Goal: Check status: Check status

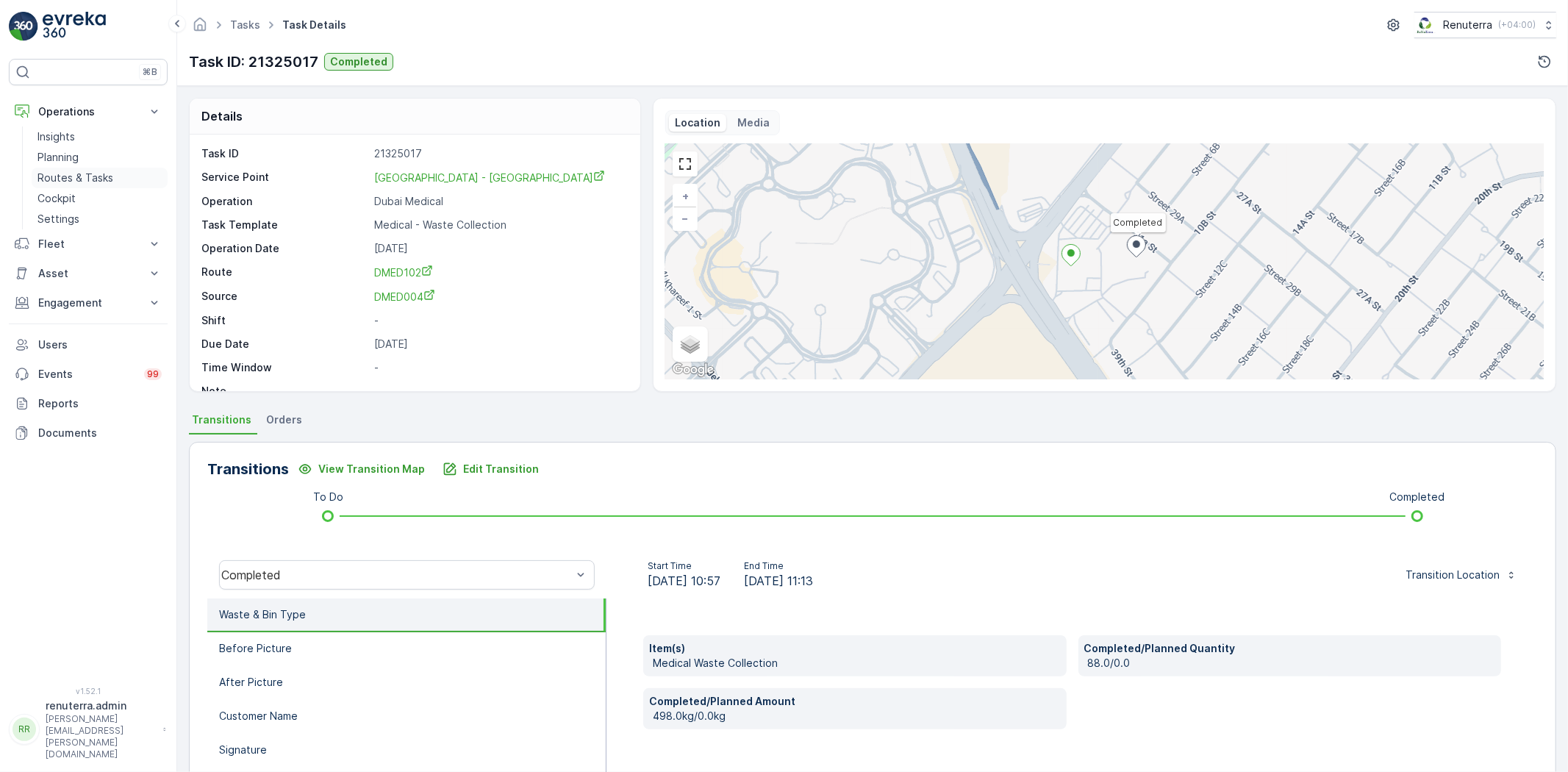
click at [100, 178] on p "Routes & Tasks" at bounding box center [75, 178] width 76 height 14
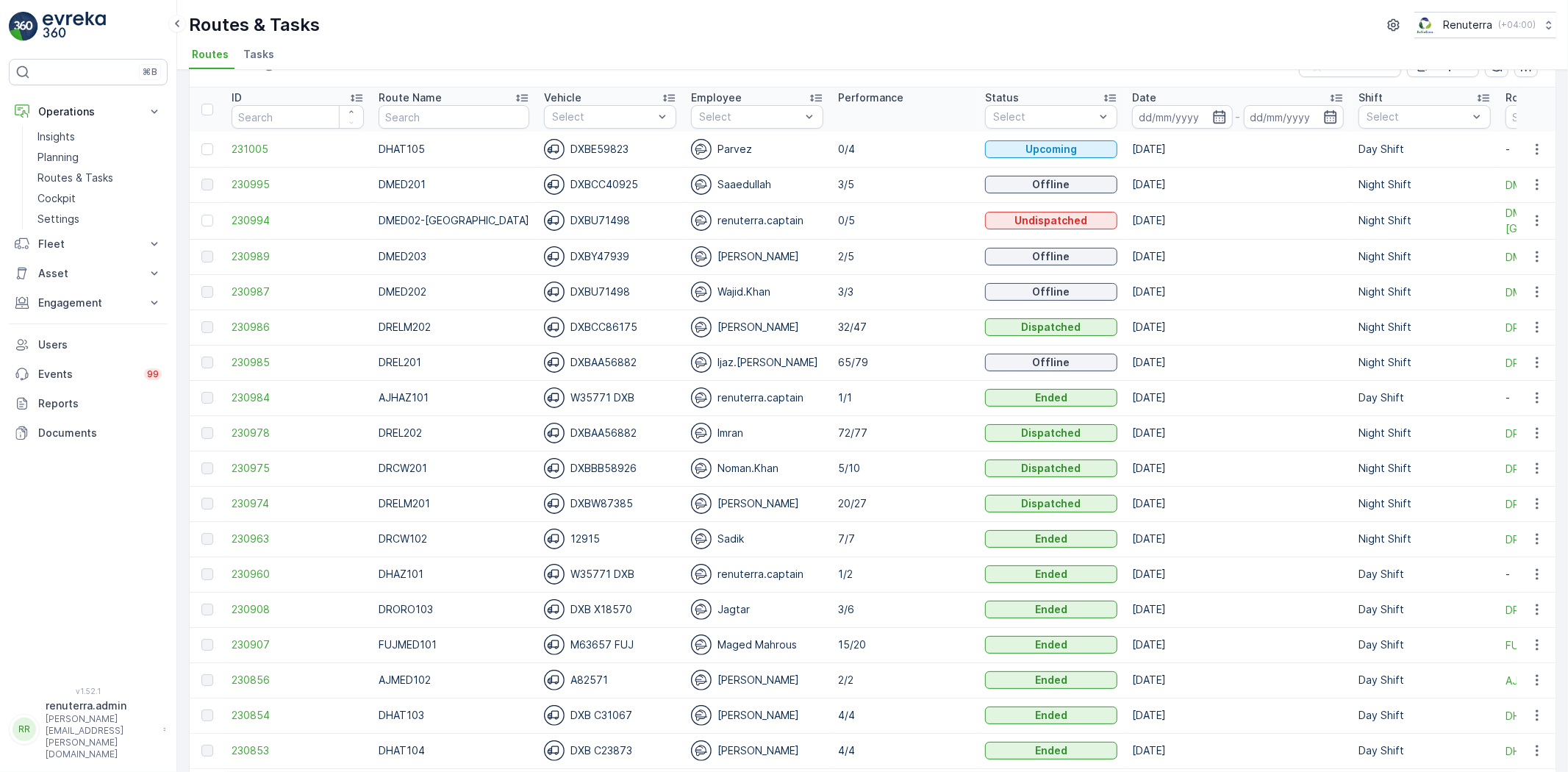
scroll to position [163, 0]
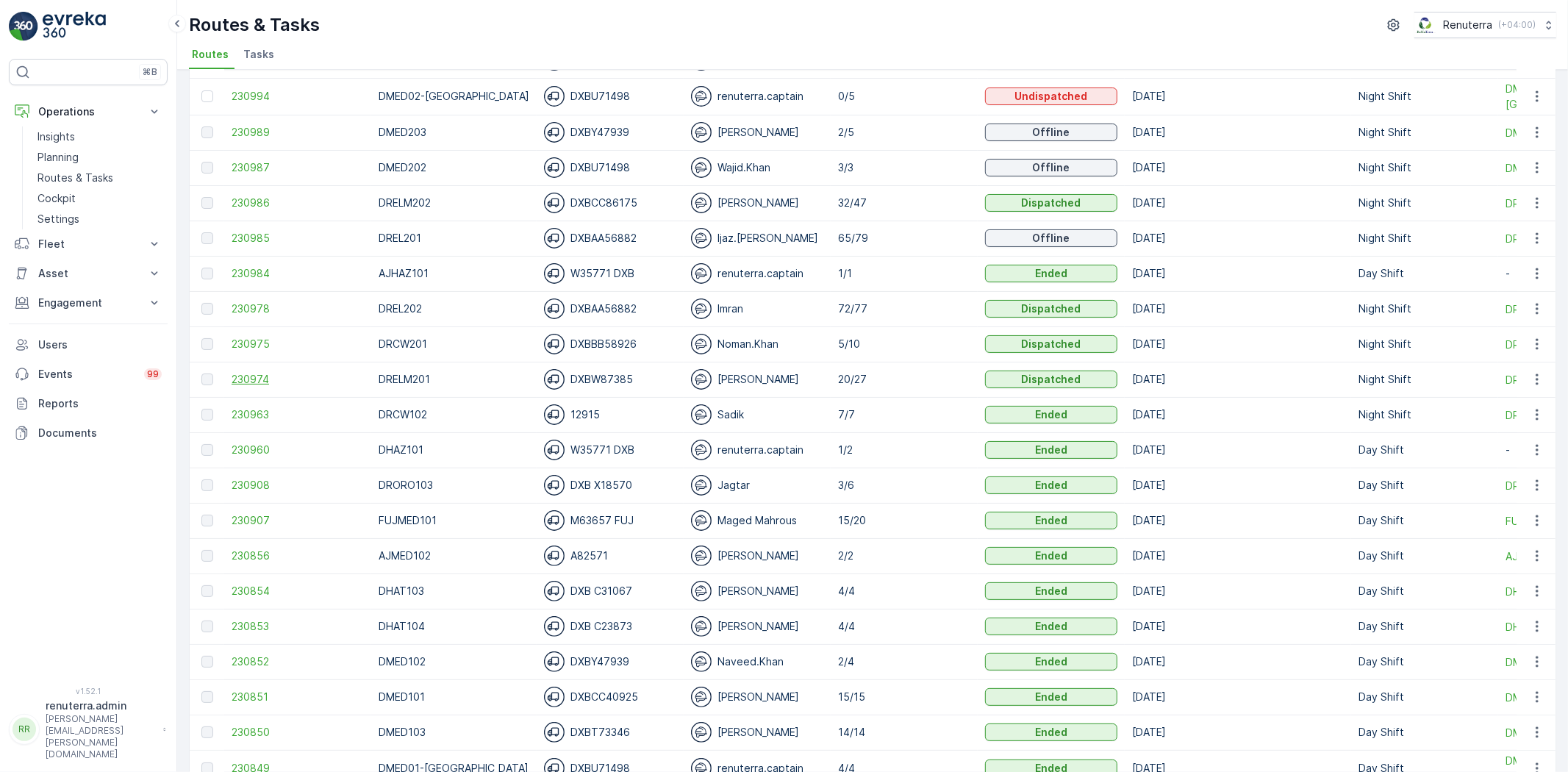
click at [245, 380] on span "230974" at bounding box center [298, 379] width 132 height 14
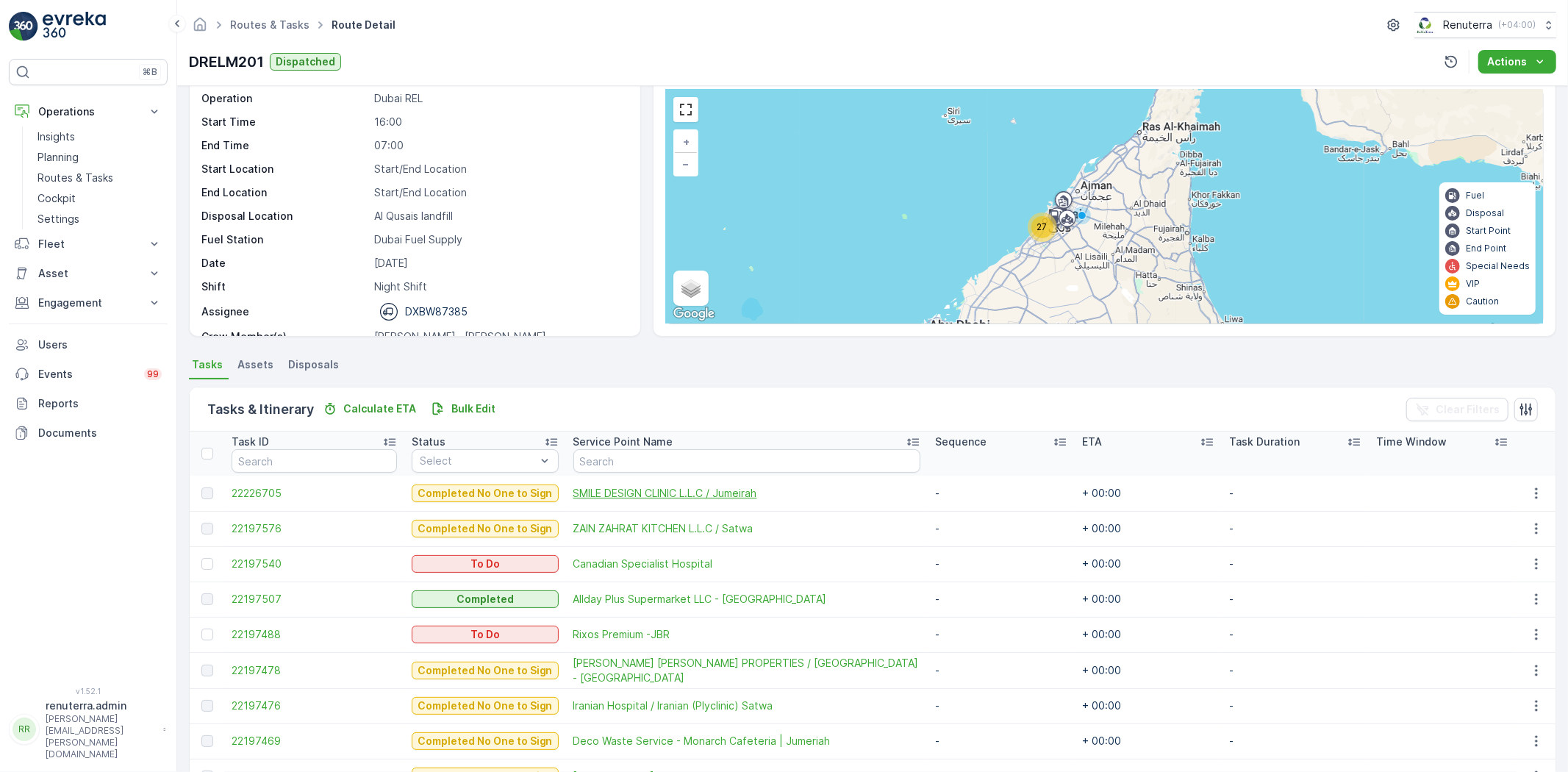
scroll to position [39, 0]
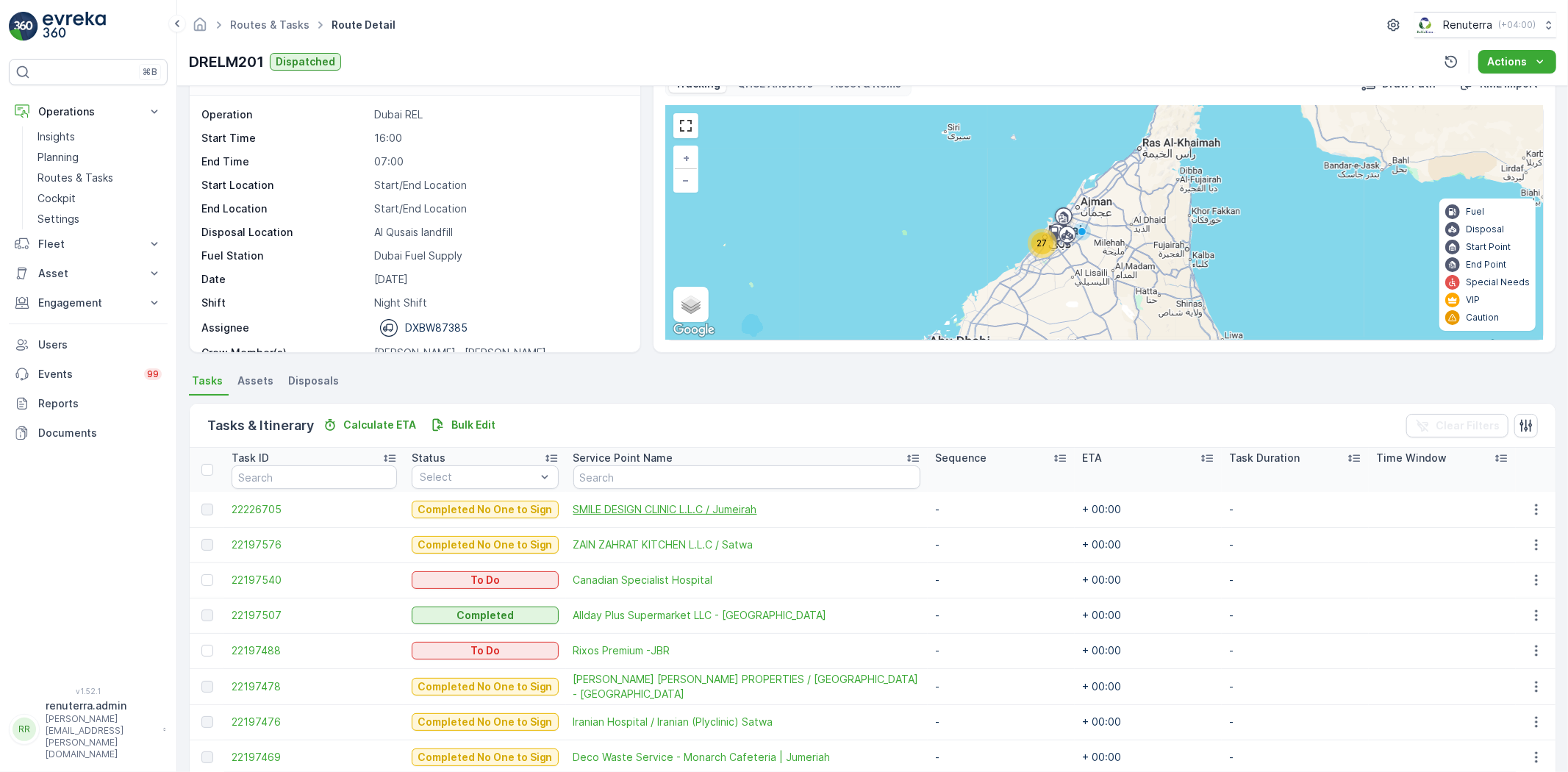
click at [600, 509] on span "SMILE DESIGN CLINIC L.L.C / Jumeirah" at bounding box center [746, 509] width 347 height 14
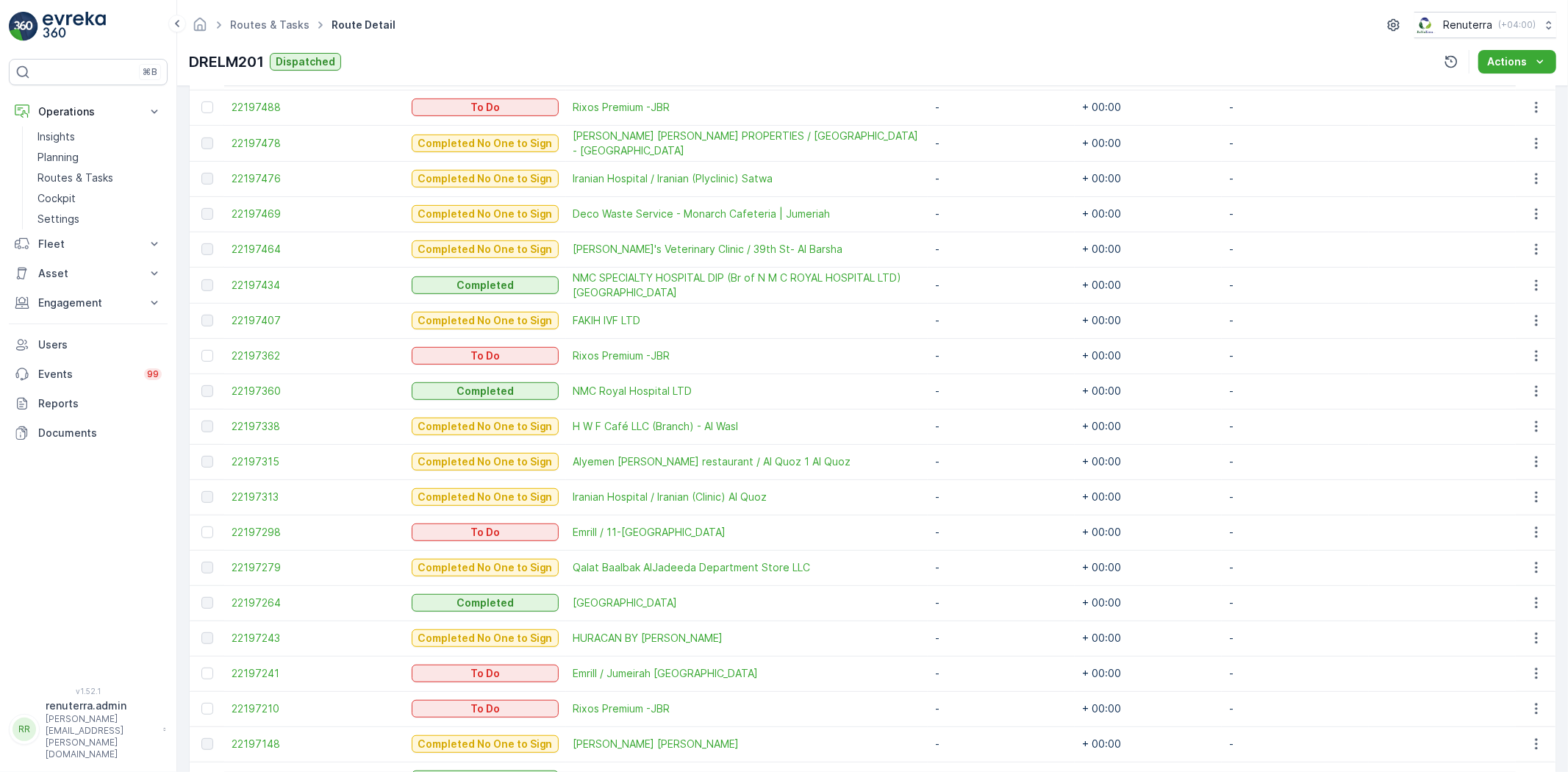
scroll to position [529, 0]
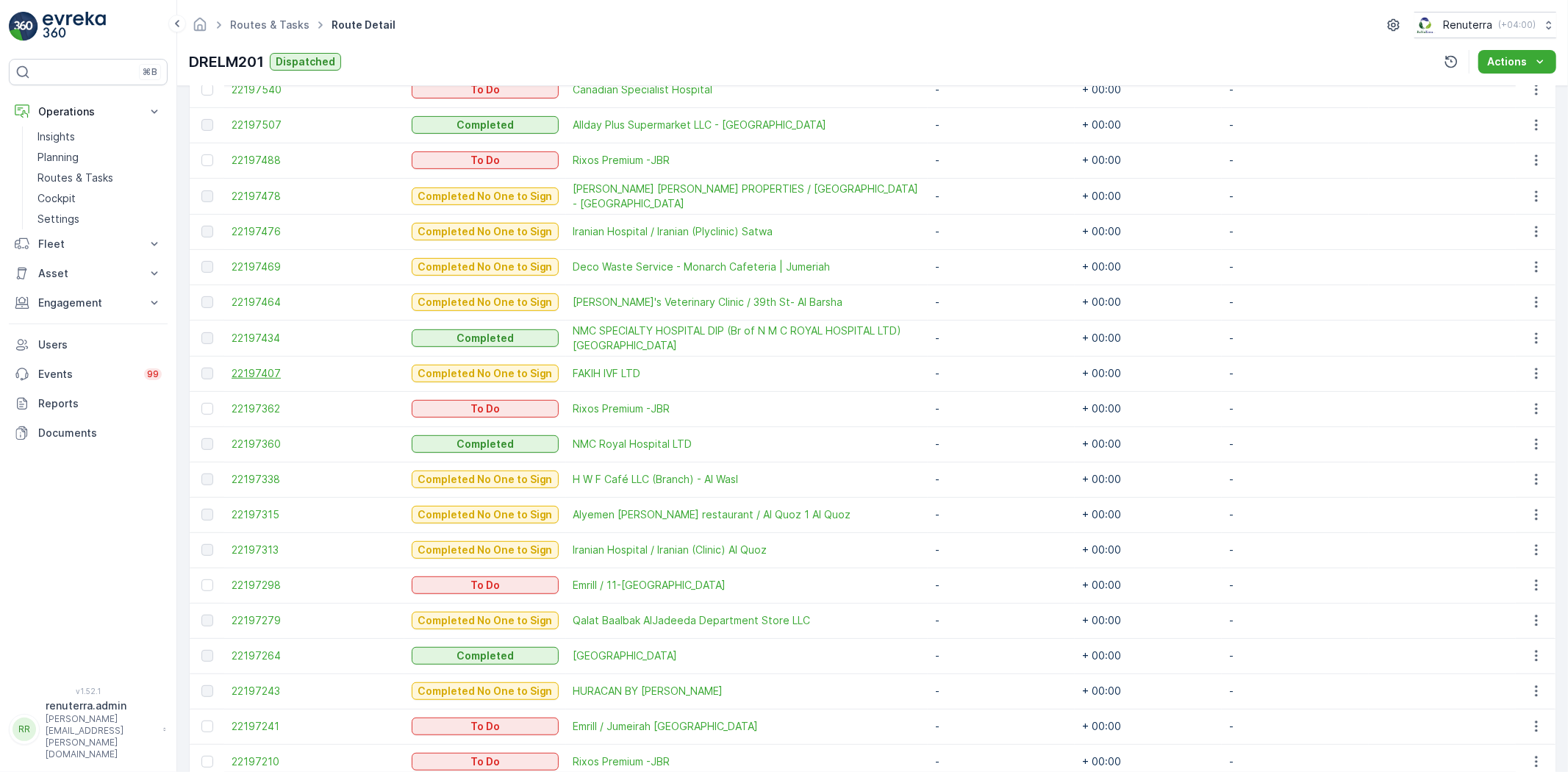
click at [258, 368] on span "22197407" at bounding box center [314, 373] width 165 height 14
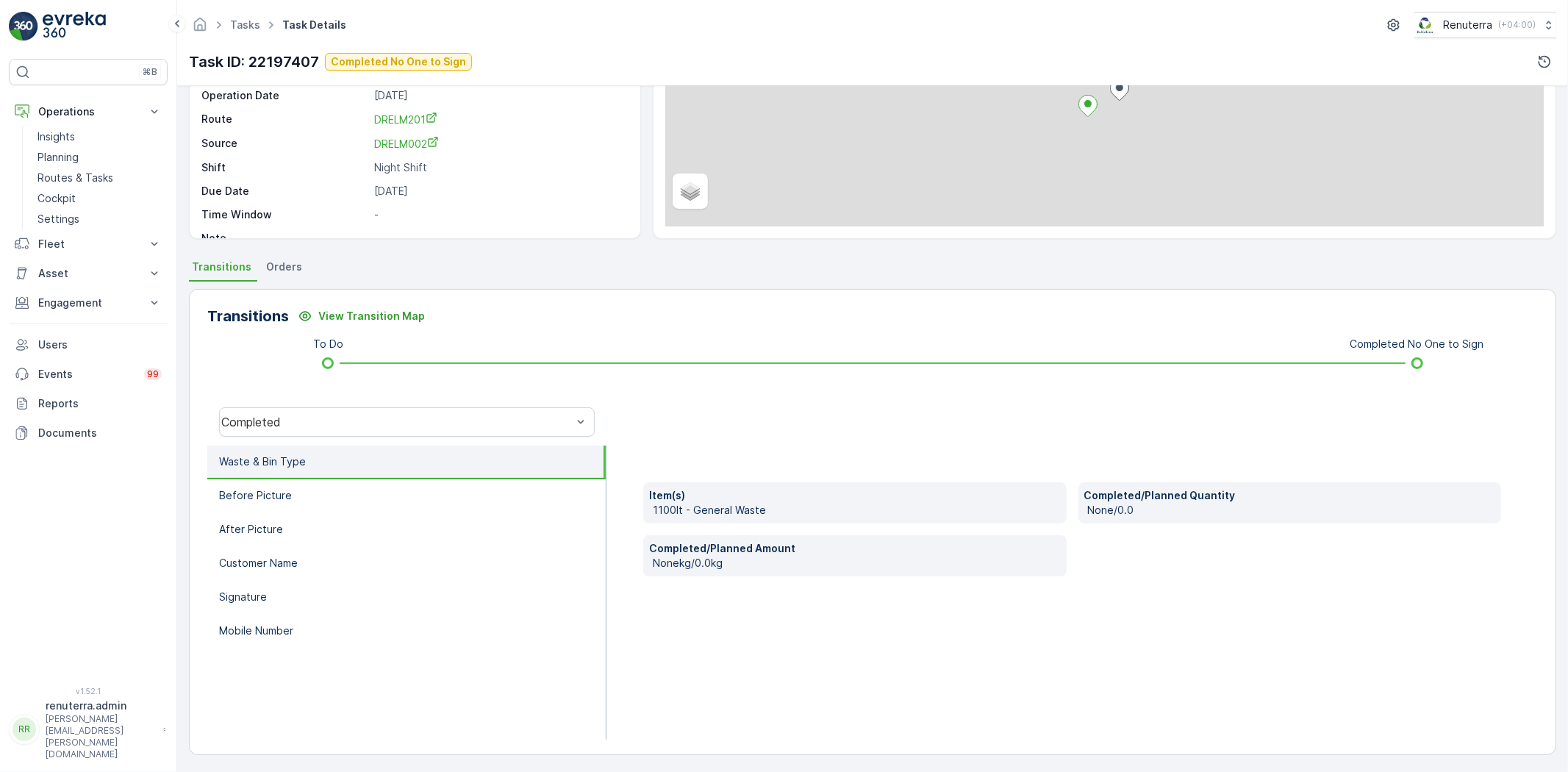
scroll to position [154, 0]
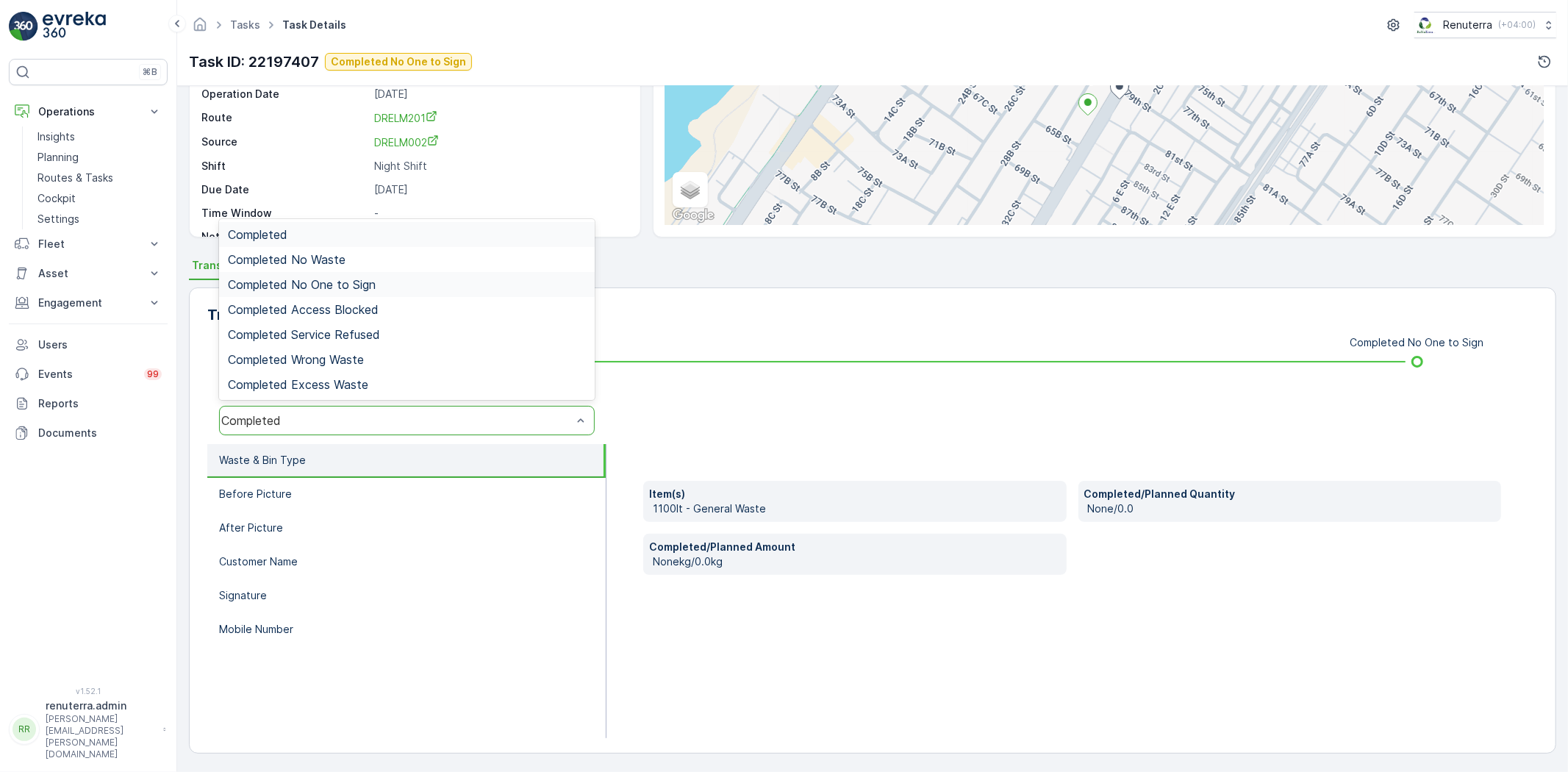
click at [348, 288] on span "Completed No One to Sign" at bounding box center [301, 284] width 148 height 13
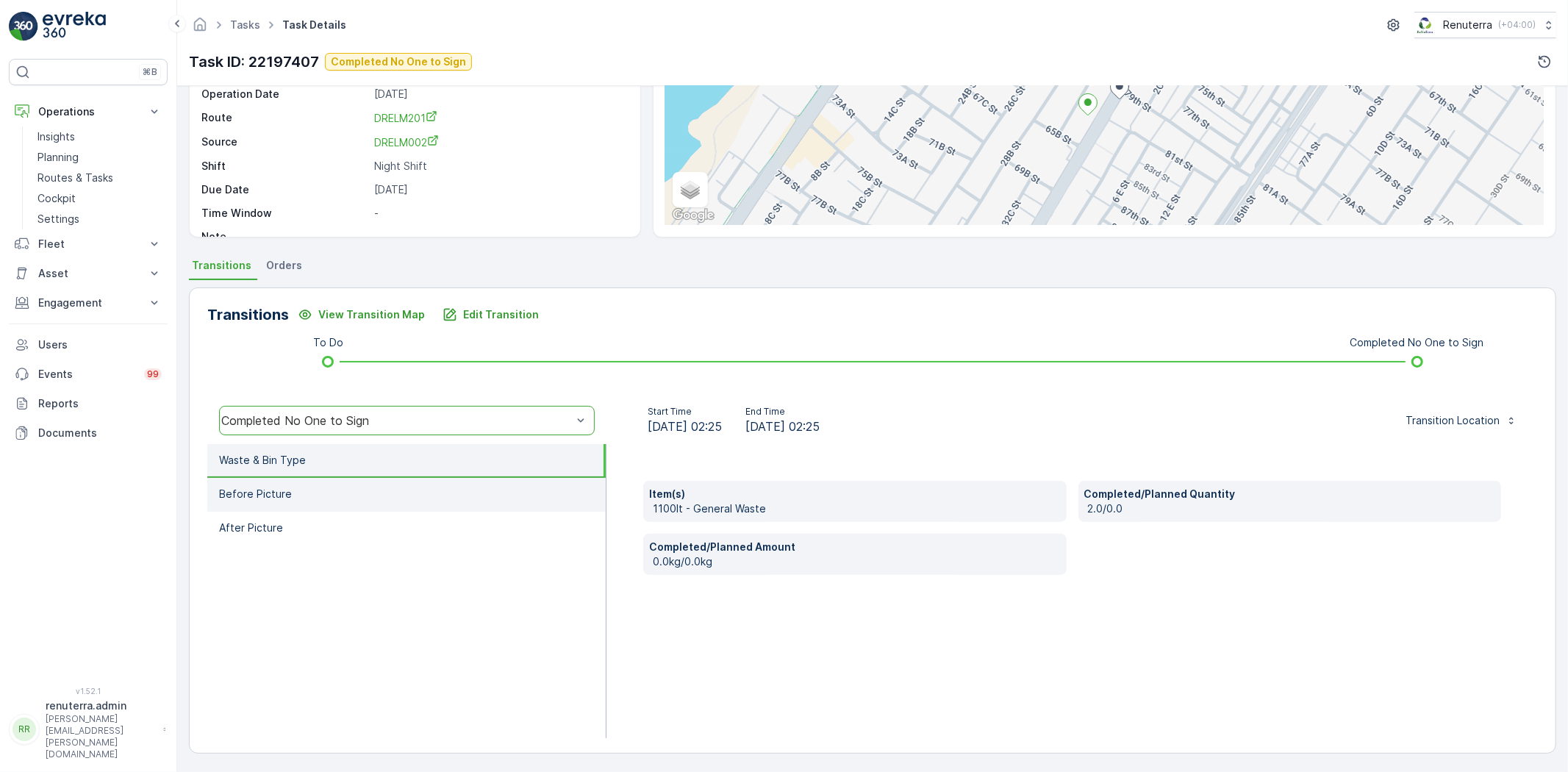
click at [409, 482] on li "Before Picture" at bounding box center [406, 494] width 398 height 34
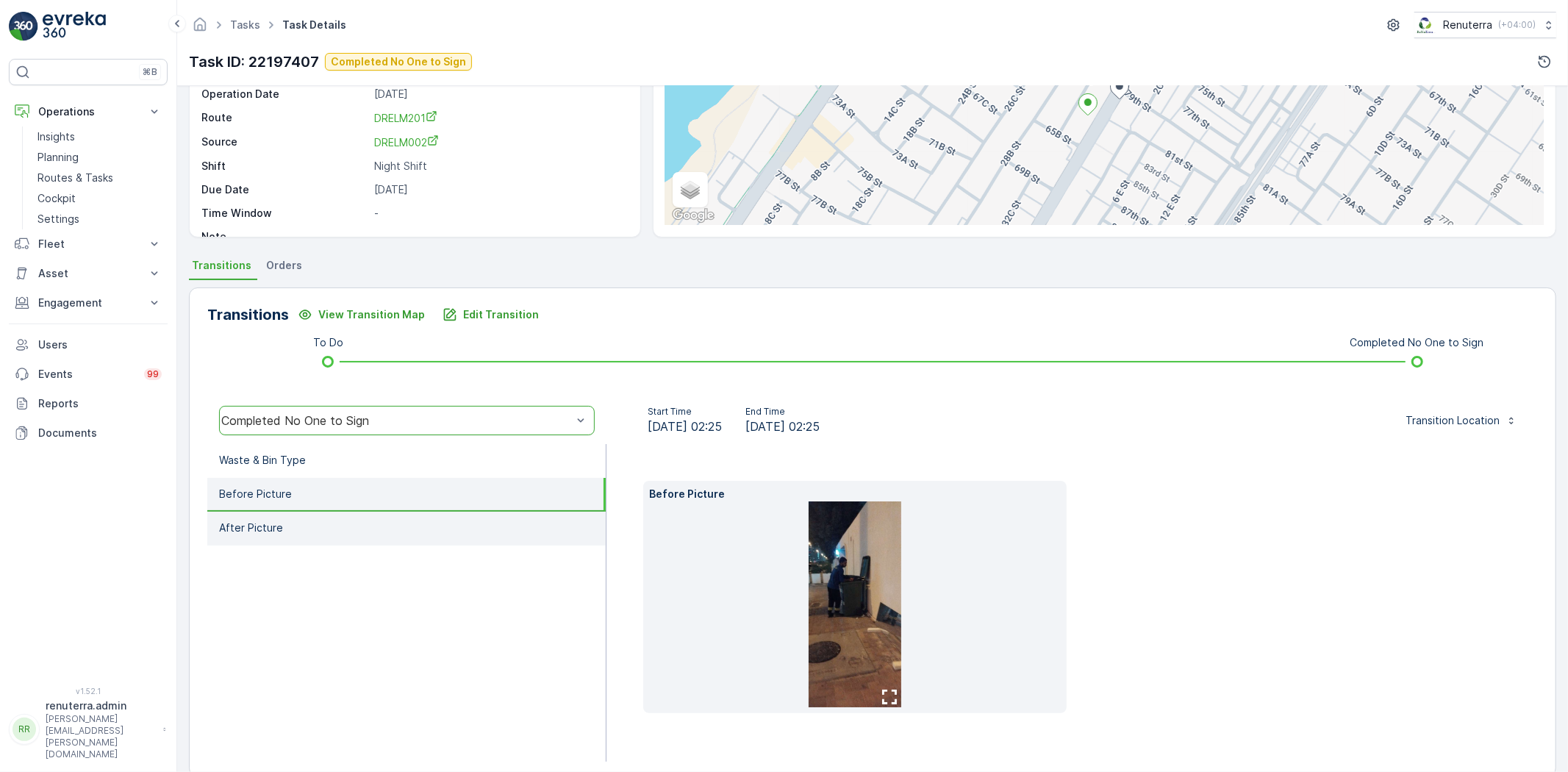
click at [400, 512] on li "After Picture" at bounding box center [406, 528] width 398 height 34
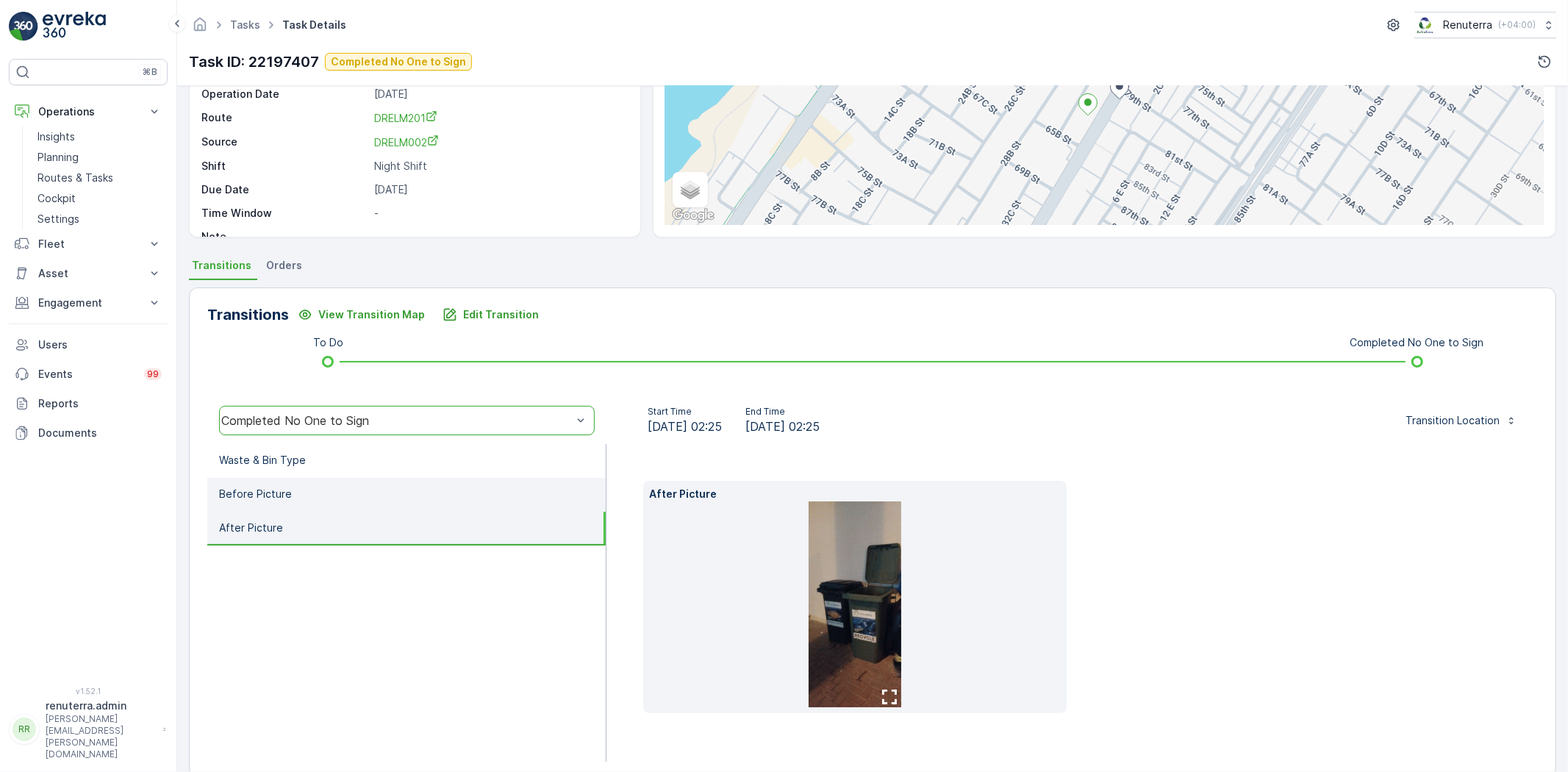
click at [407, 487] on li "Before Picture" at bounding box center [406, 494] width 398 height 34
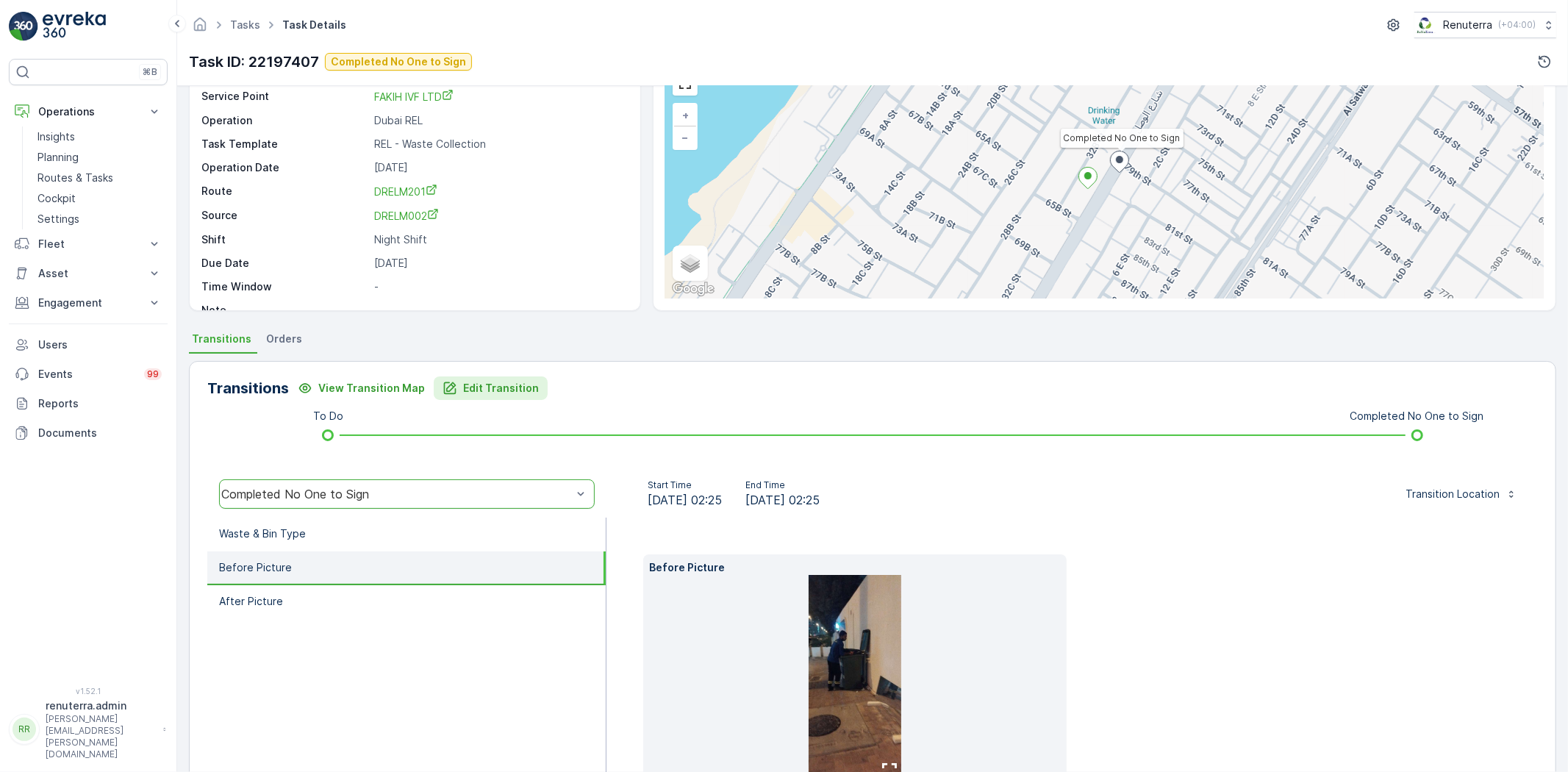
scroll to position [81, 0]
click at [353, 537] on li "Waste & Bin Type" at bounding box center [406, 534] width 398 height 34
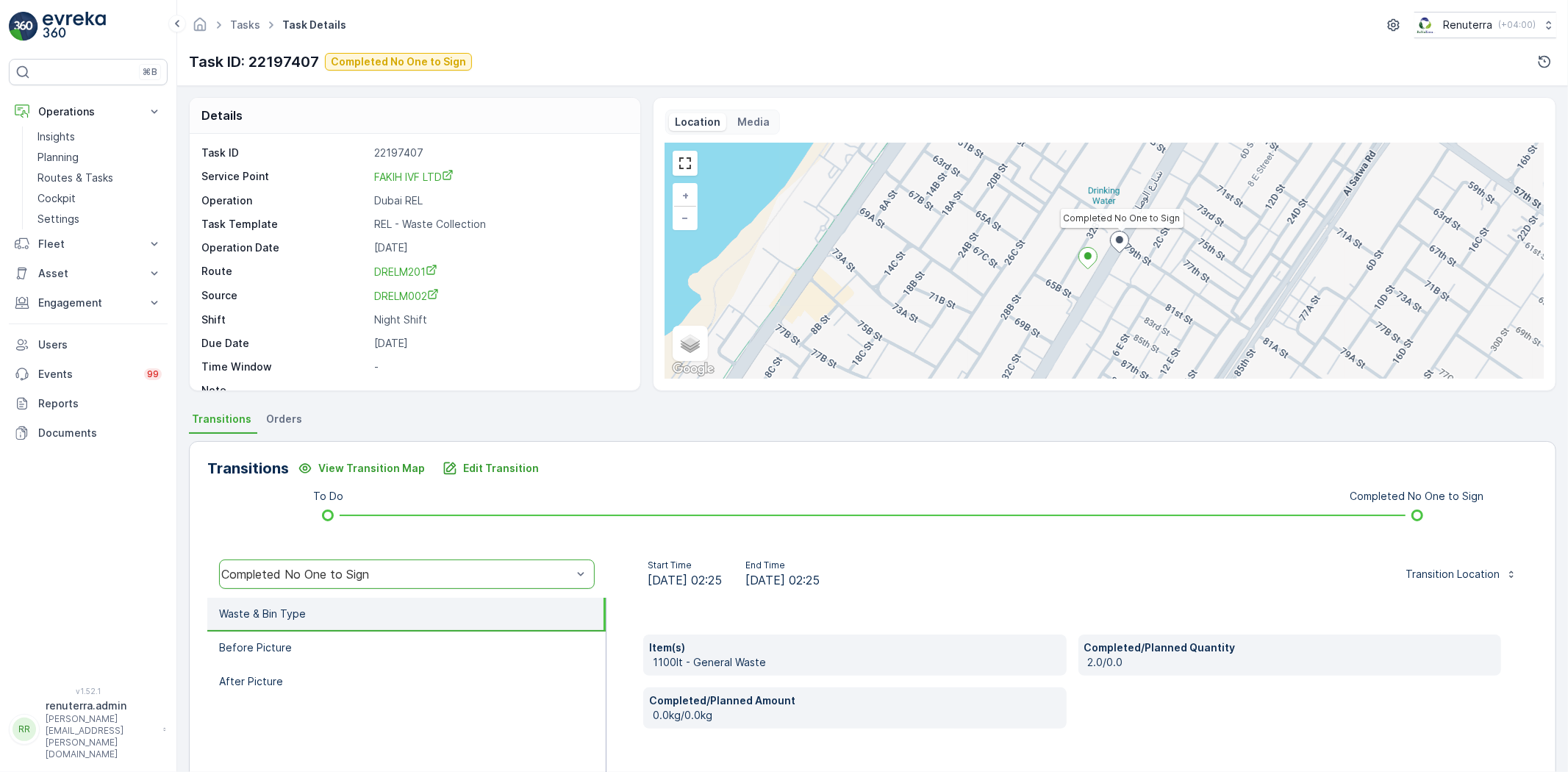
scroll to position [0, 0]
click at [436, 174] on span "FAKIH IVF LTD" at bounding box center [414, 178] width 80 height 12
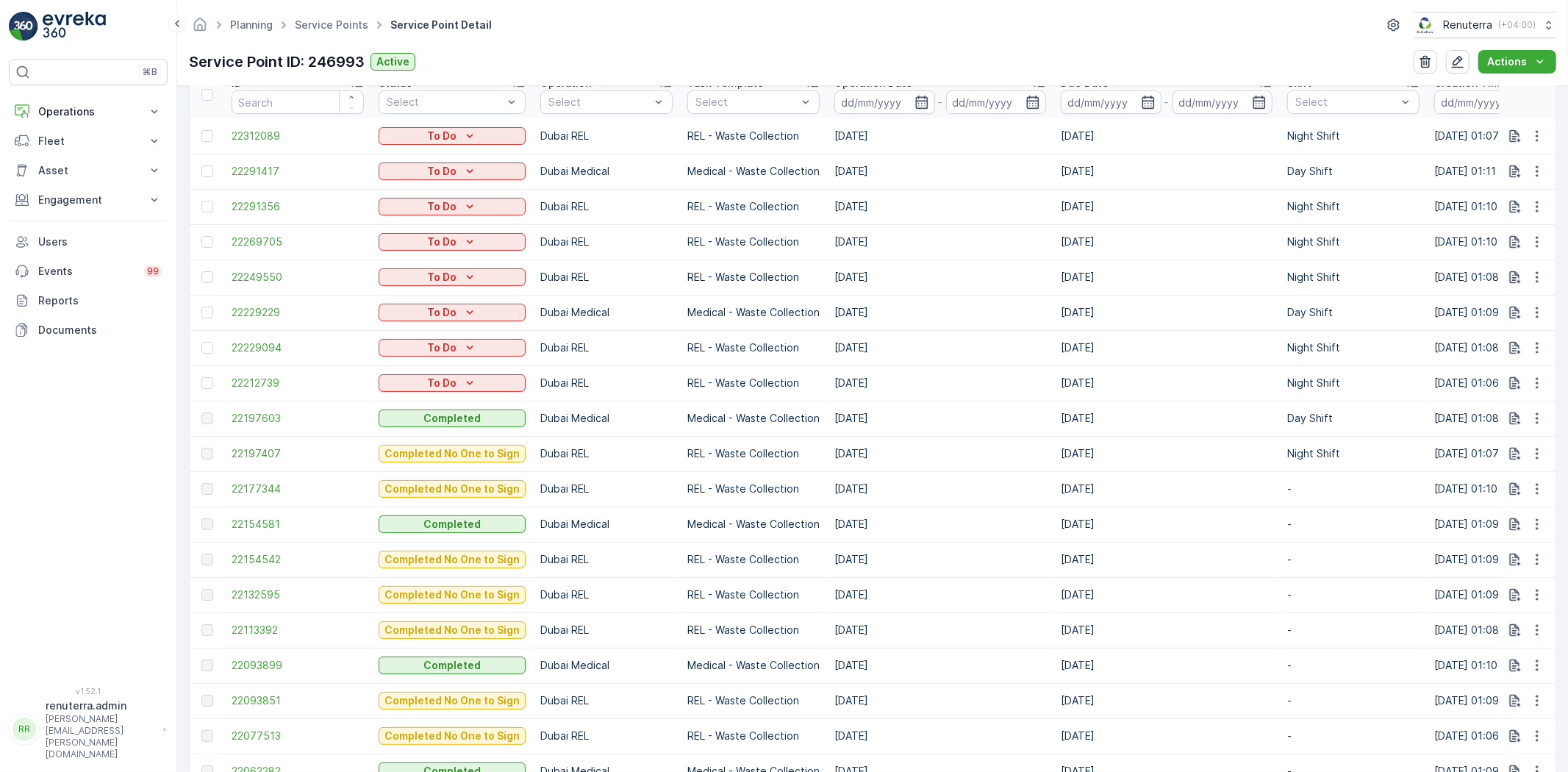
scroll to position [490, 0]
click at [251, 490] on span "22177344" at bounding box center [298, 487] width 132 height 14
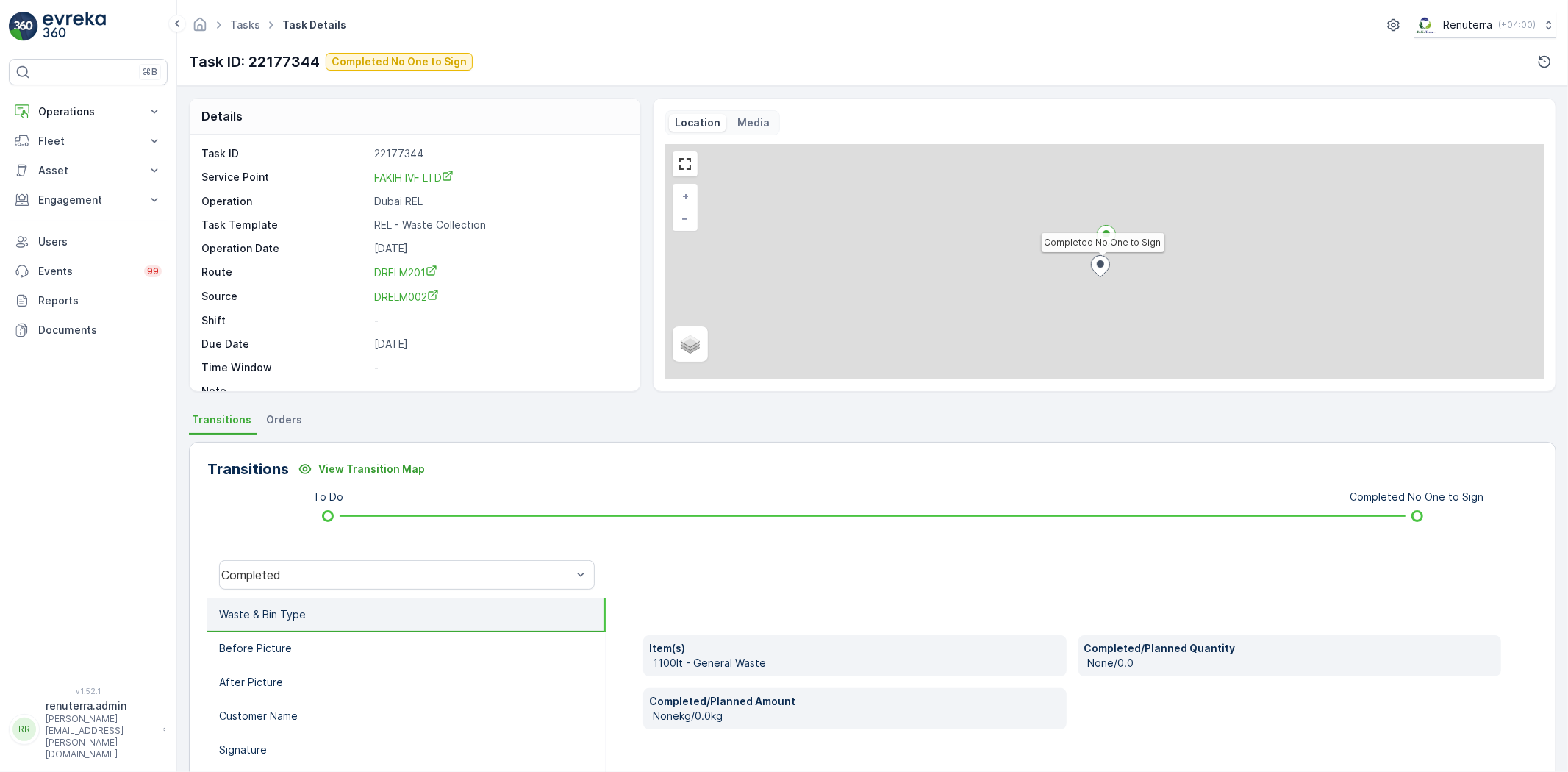
scroll to position [81, 0]
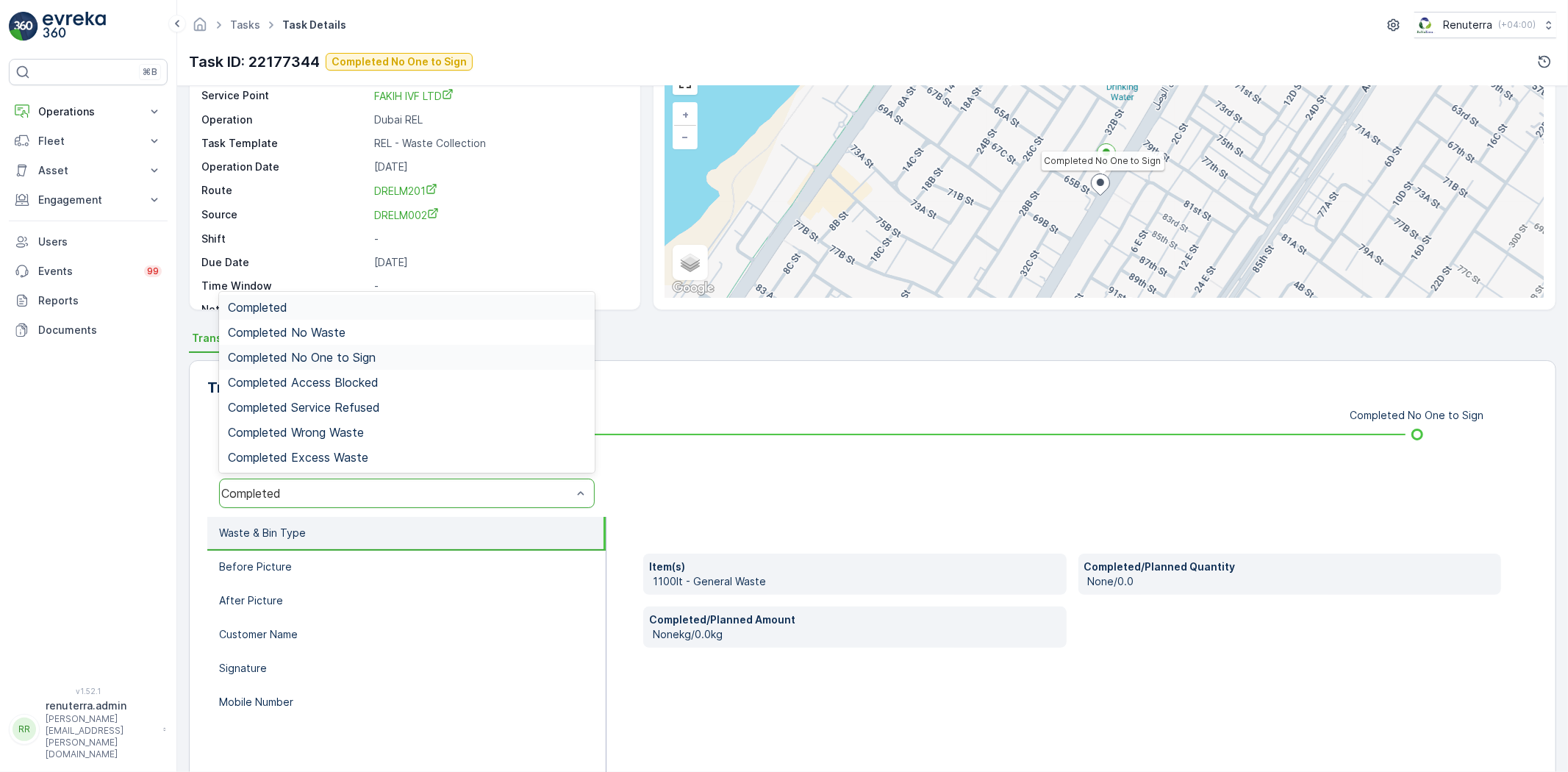
click at [389, 356] on div "Completed No One to Sign" at bounding box center [407, 357] width 358 height 13
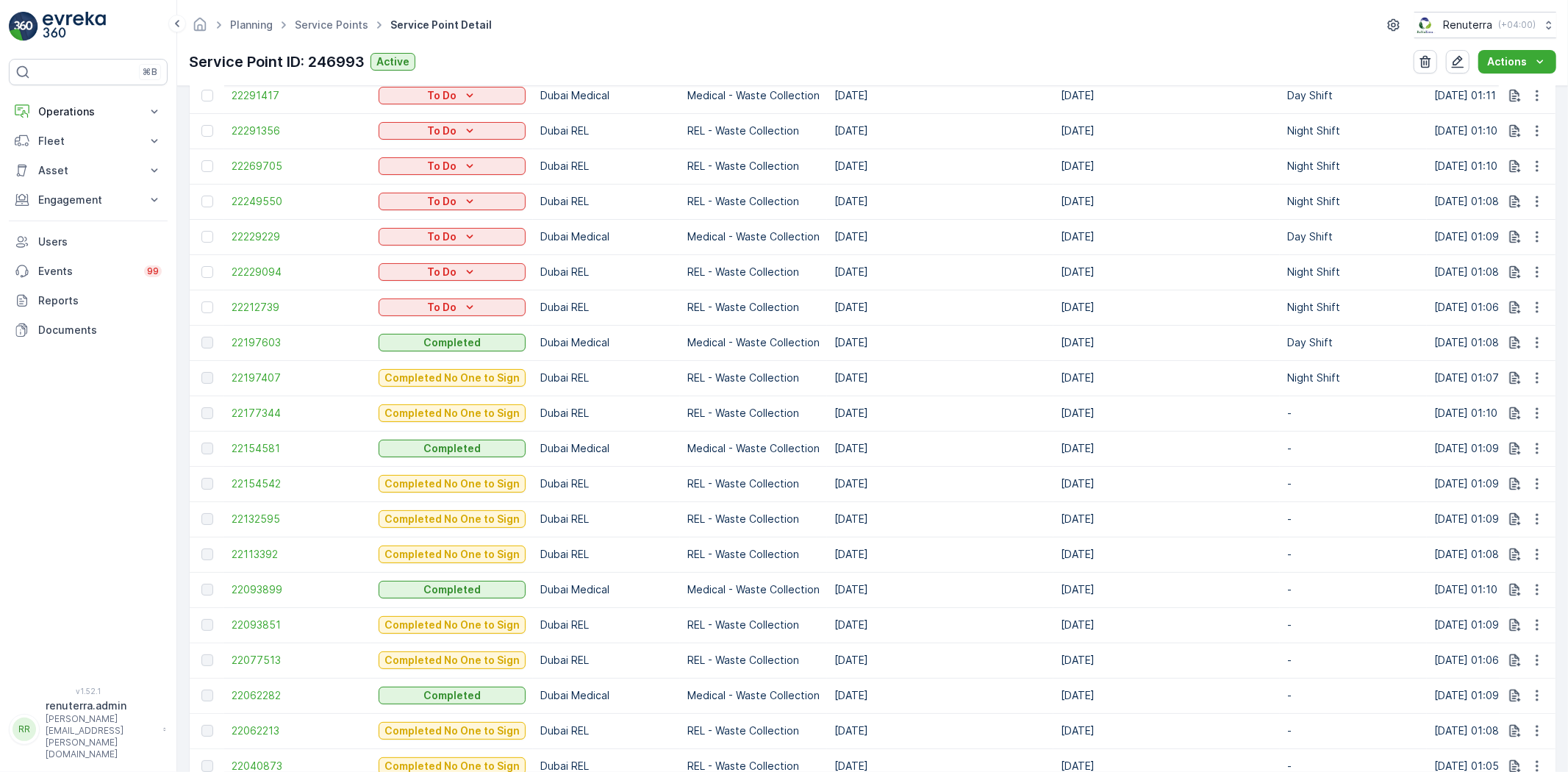
scroll to position [571, 0]
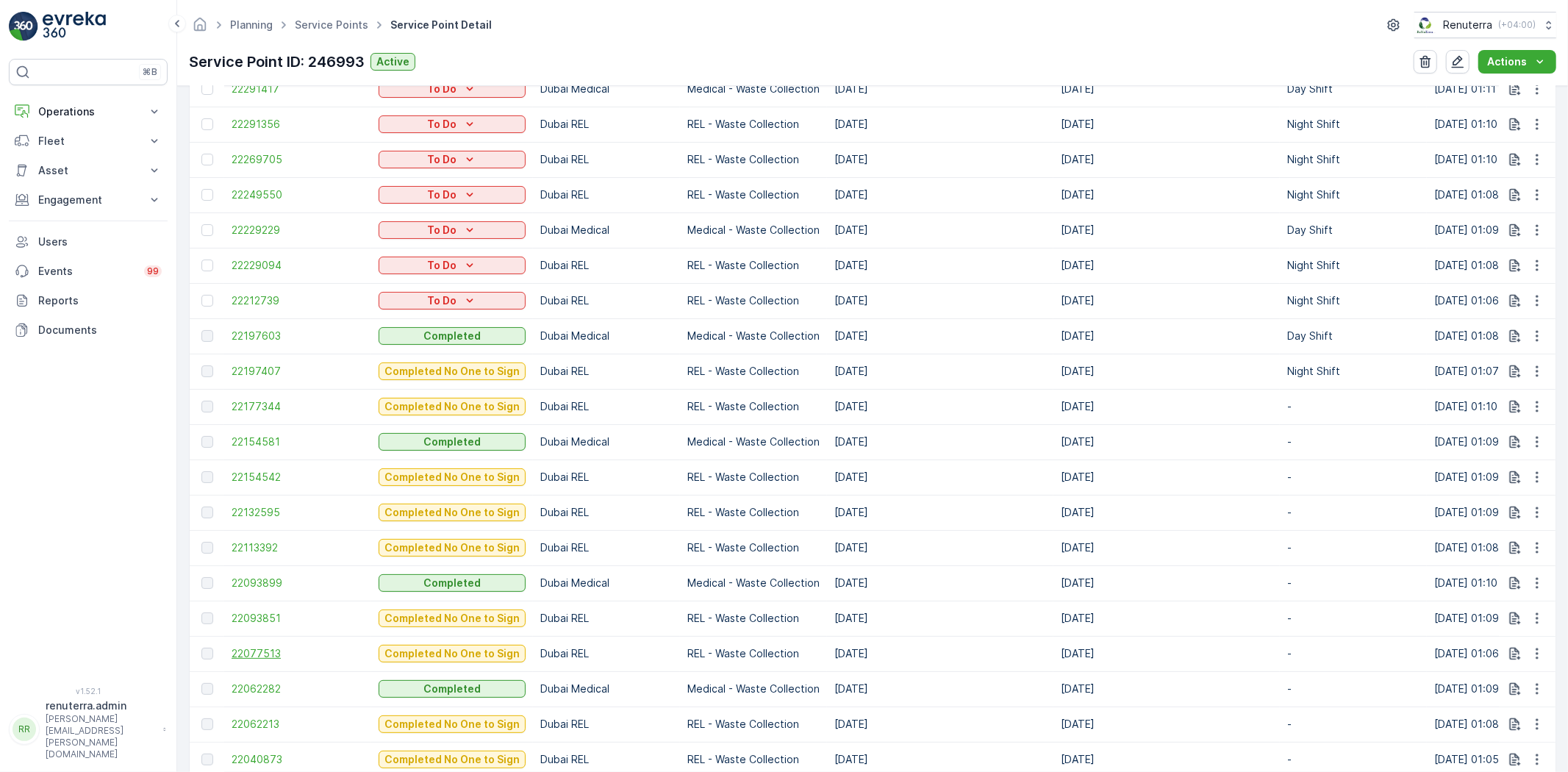
click at [259, 654] on span "22077513" at bounding box center [298, 653] width 132 height 14
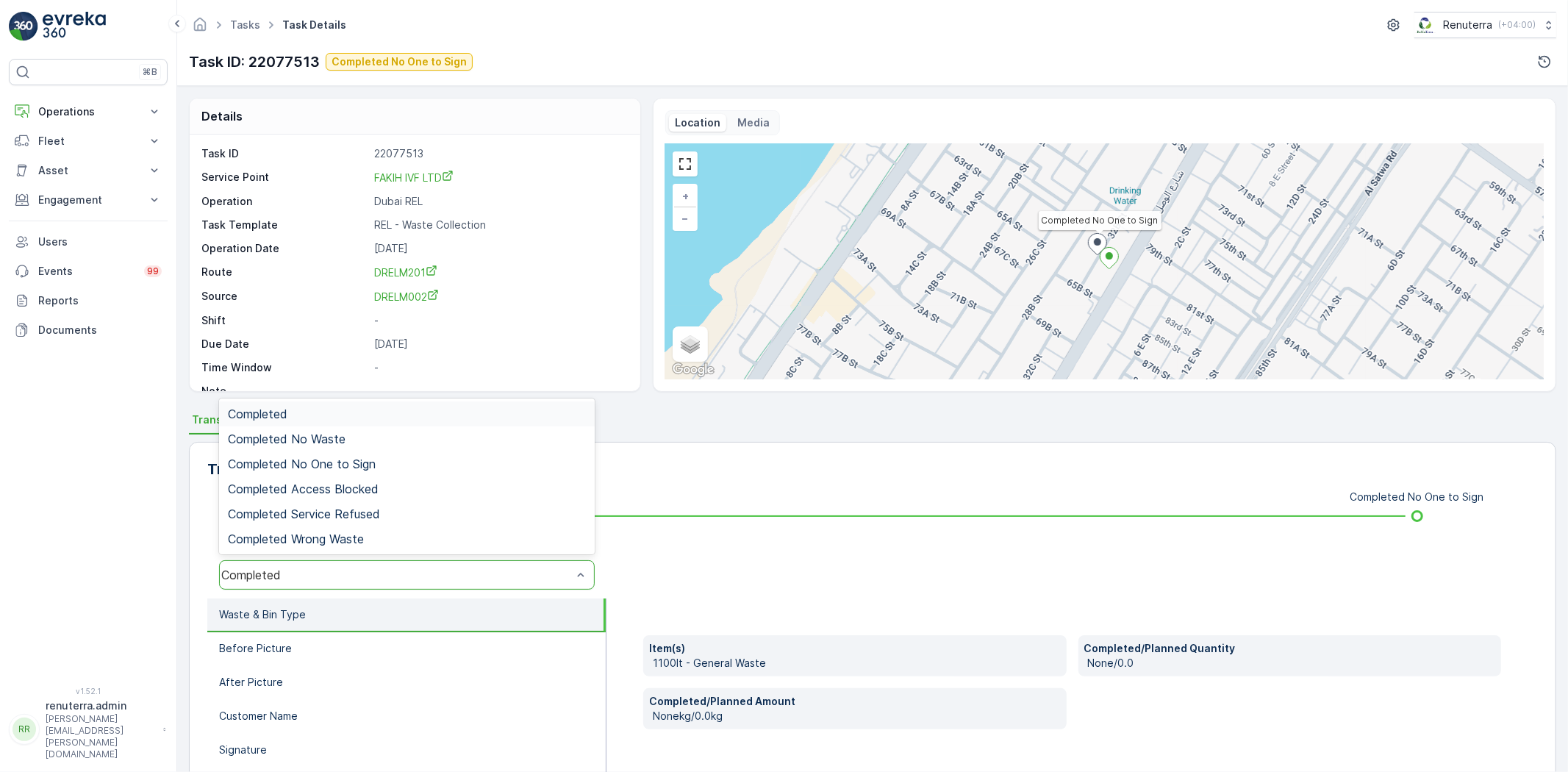
click at [303, 560] on div "Completed" at bounding box center [407, 575] width 376 height 30
click at [355, 452] on div "Completed No One to Sign" at bounding box center [407, 464] width 376 height 25
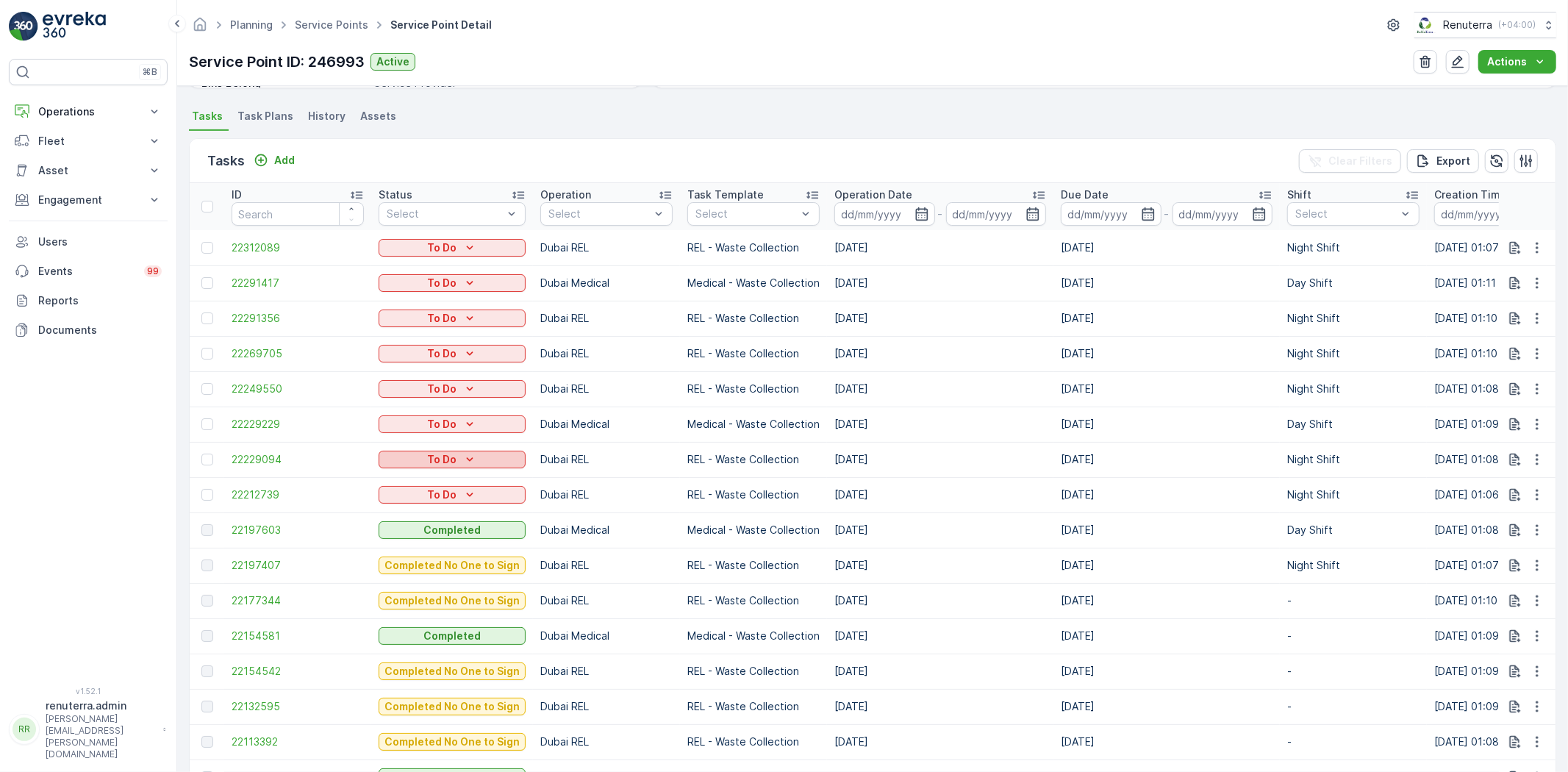
scroll to position [408, 0]
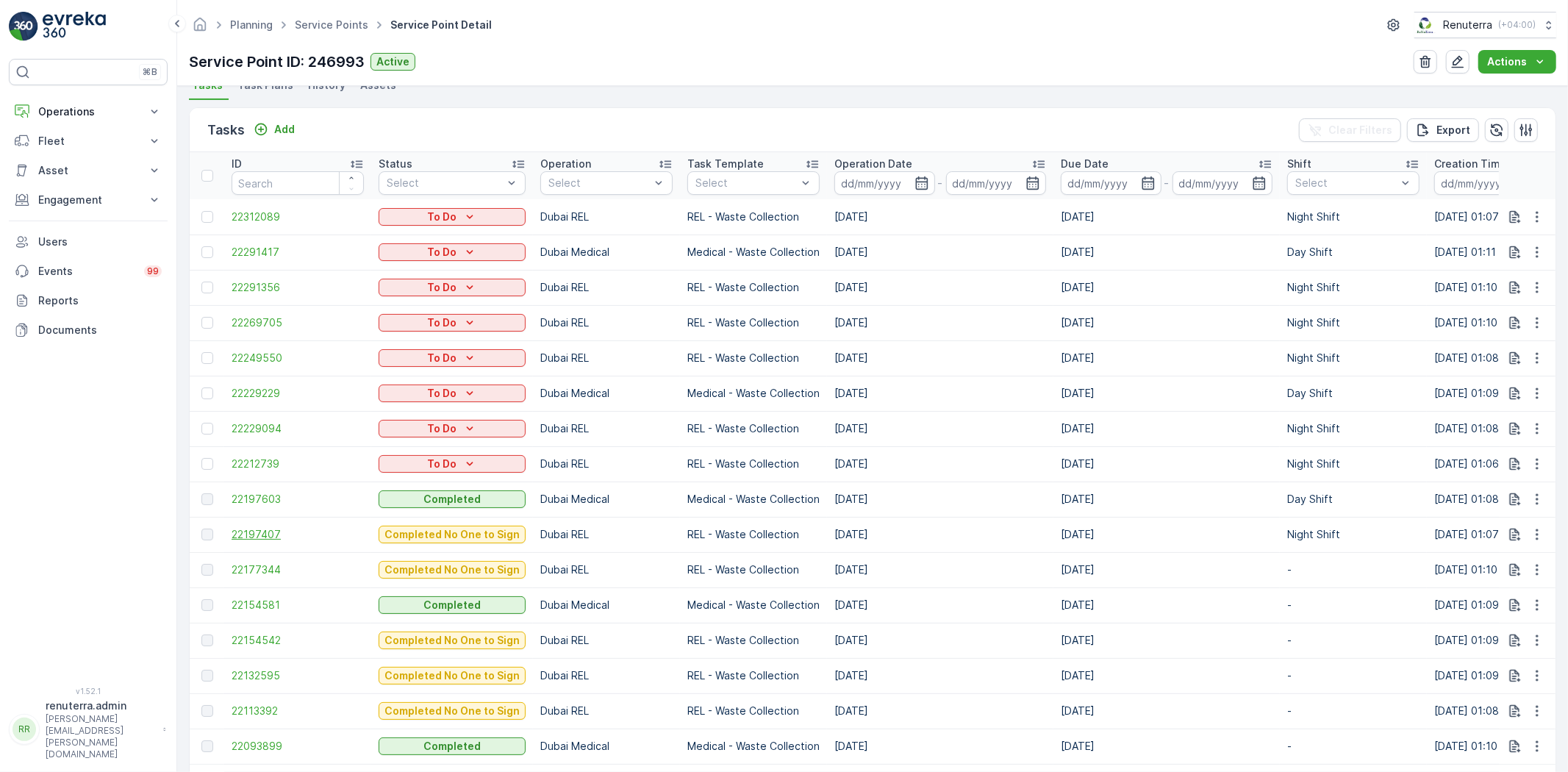
click at [248, 531] on span "22197407" at bounding box center [298, 534] width 132 height 14
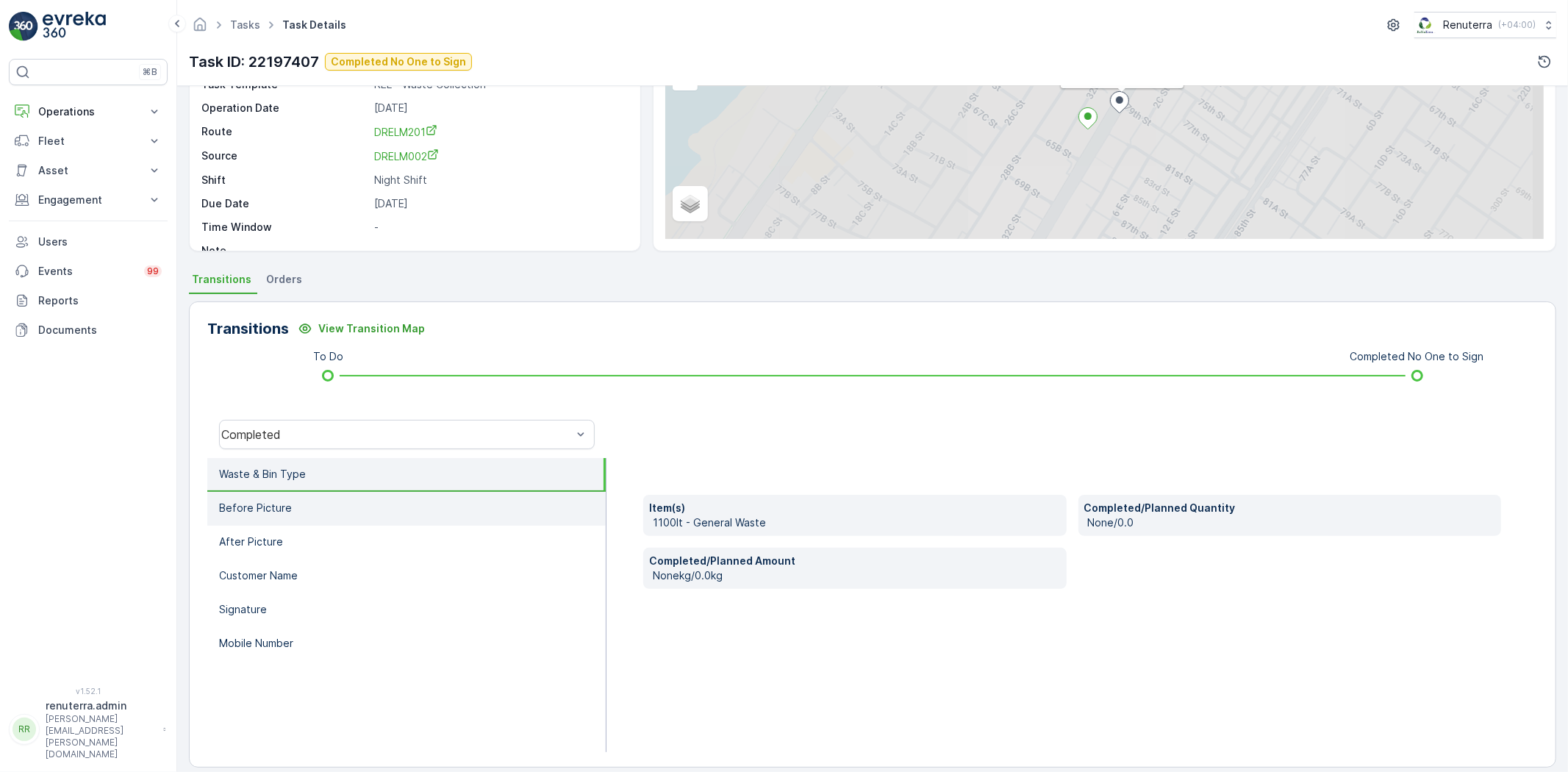
scroll to position [154, 0]
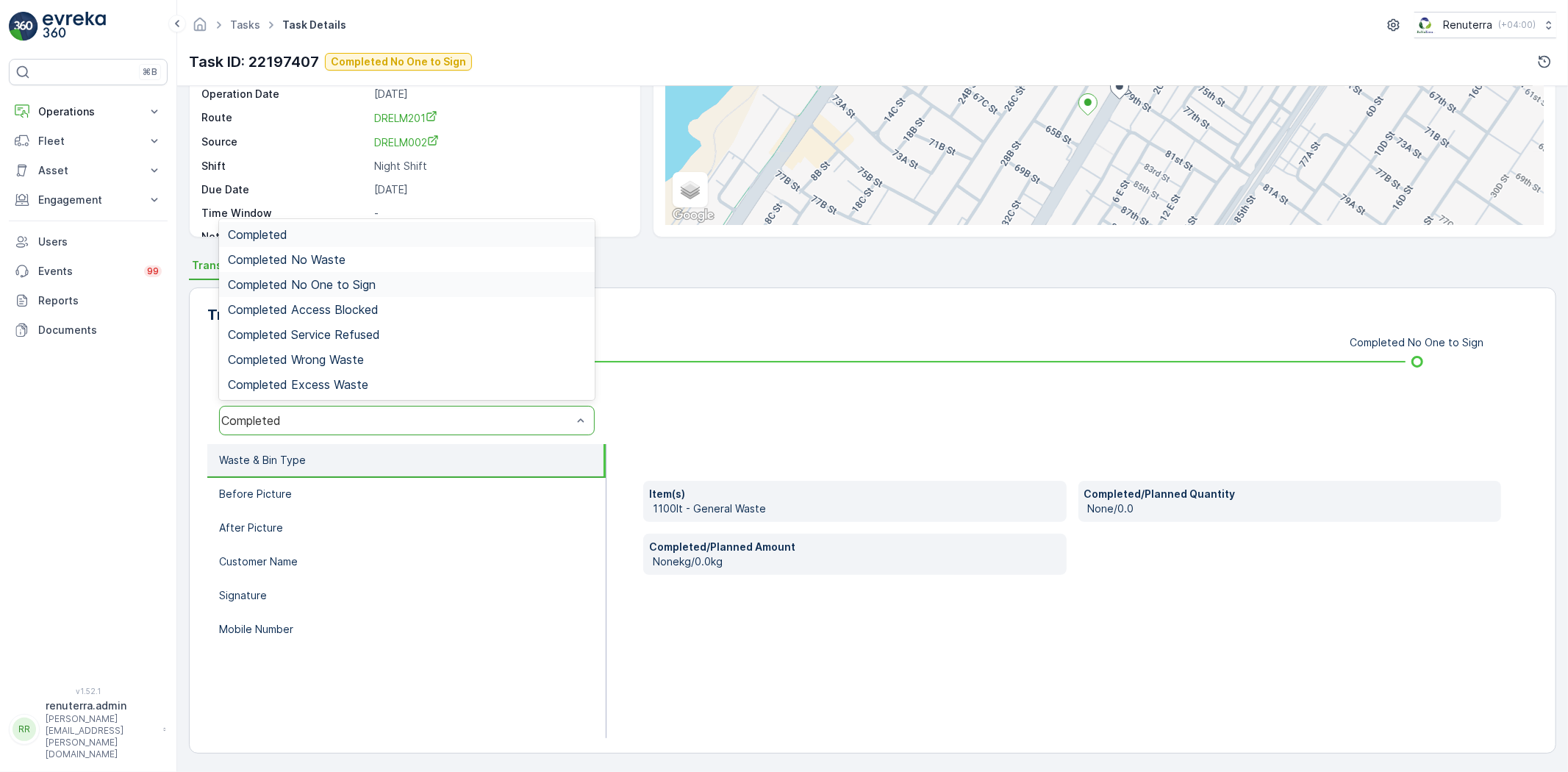
click at [366, 278] on span "Completed No One to Sign" at bounding box center [301, 284] width 148 height 13
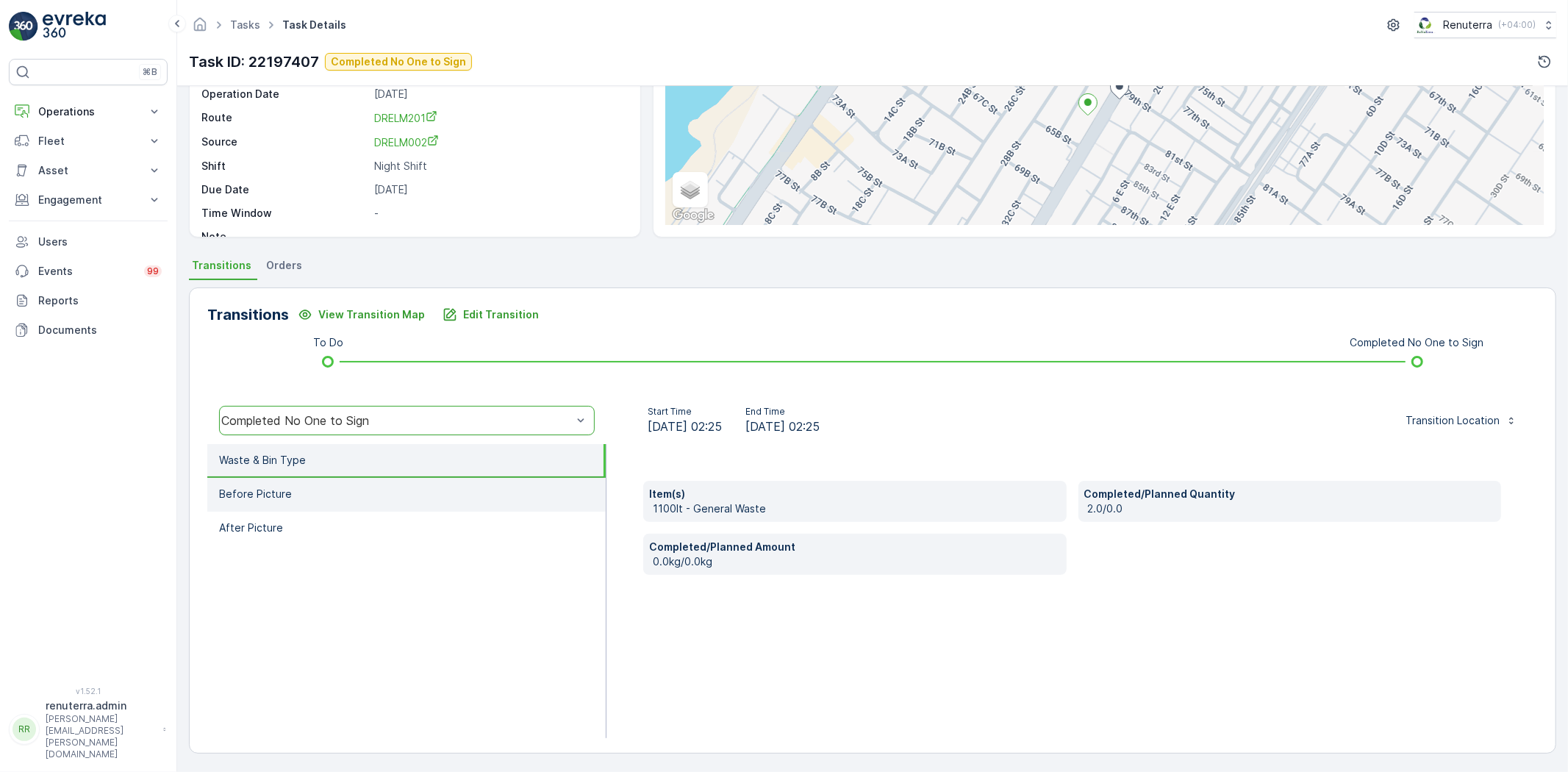
click at [468, 498] on li "Before Picture" at bounding box center [406, 494] width 398 height 34
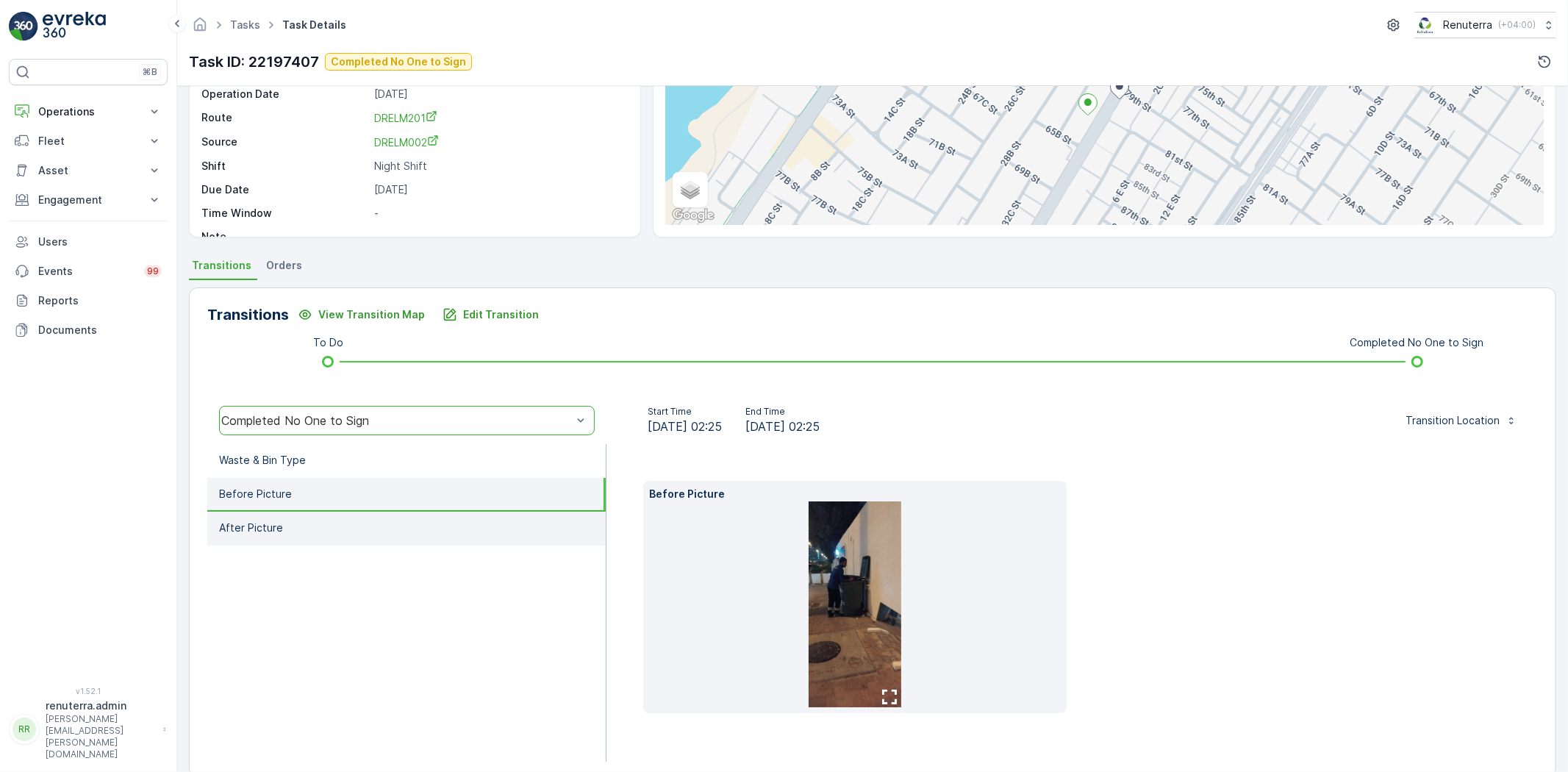
click at [461, 534] on li "After Picture" at bounding box center [406, 528] width 398 height 34
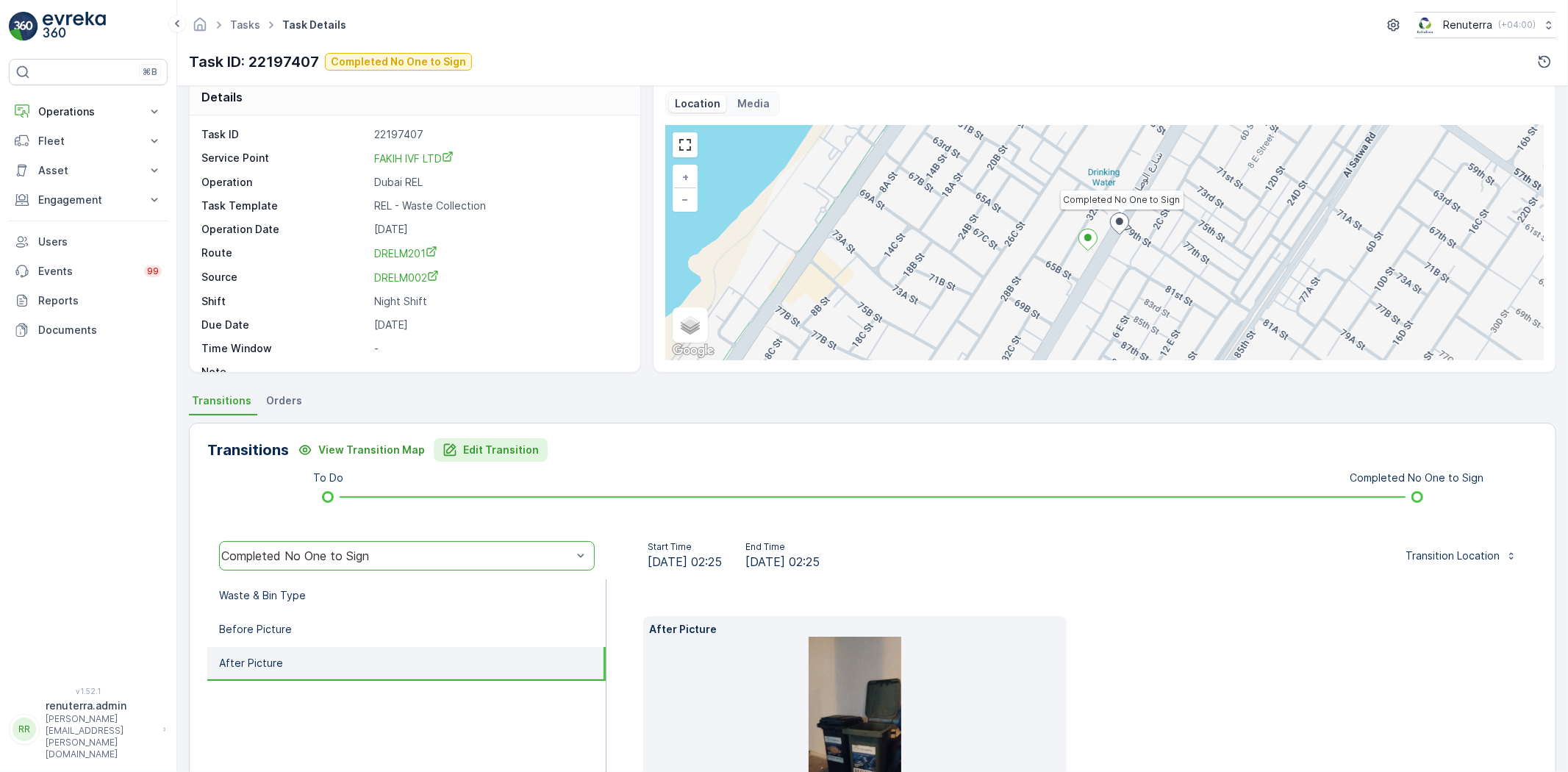
scroll to position [0, 0]
